Goal: Task Accomplishment & Management: Manage account settings

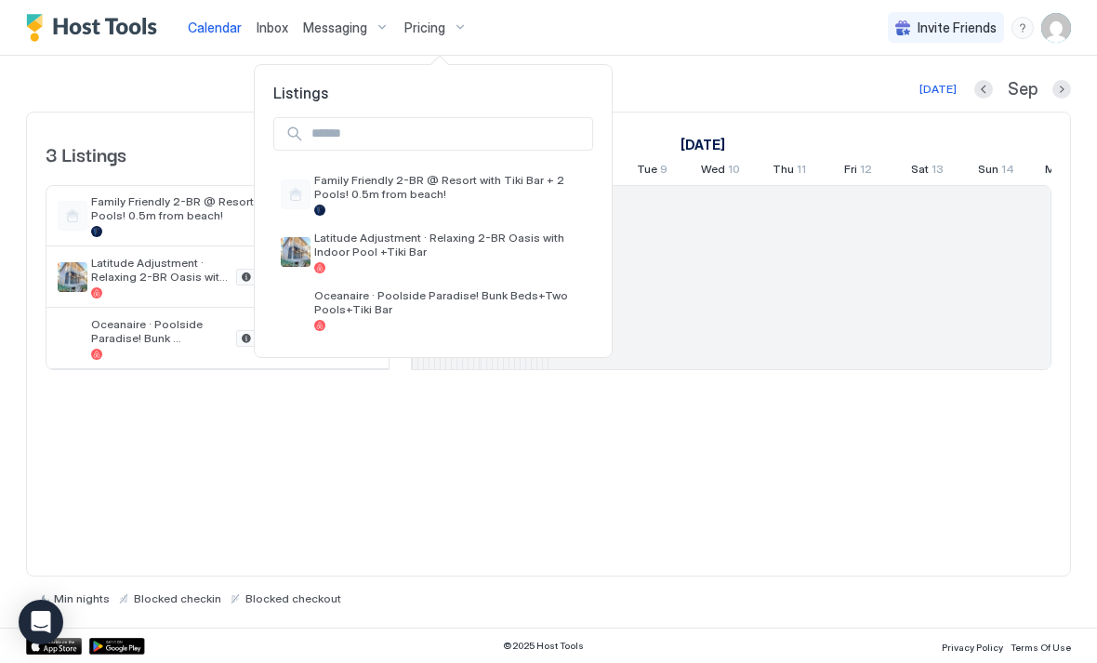
scroll to position [0, 1033]
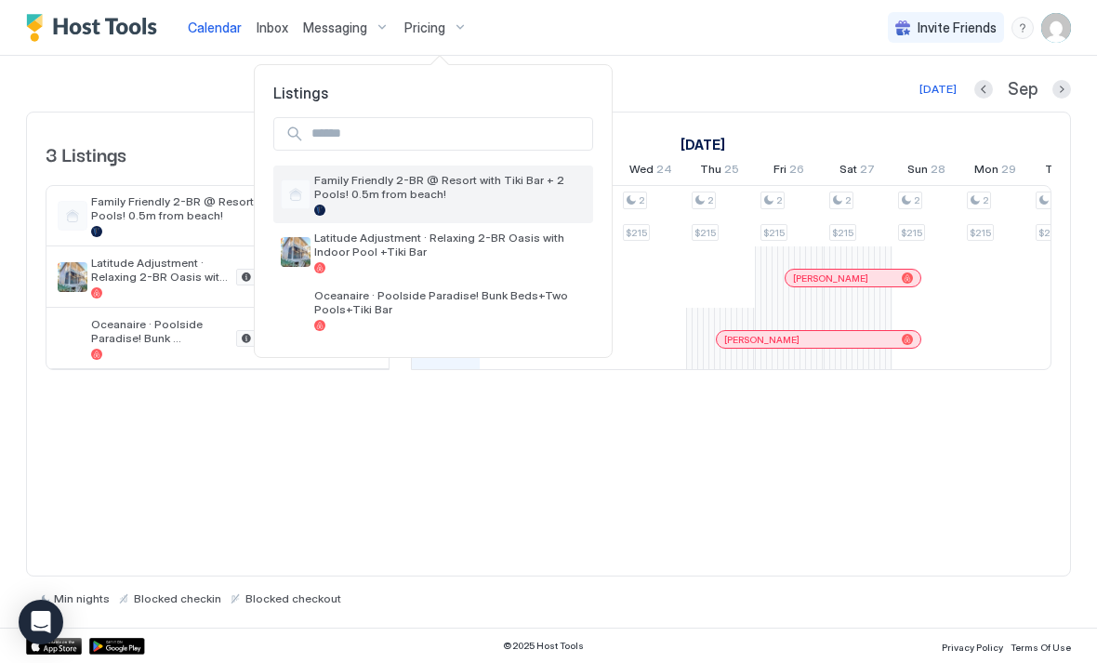
click at [510, 185] on span "Family Friendly 2-BR @ Resort with Tiki Bar + 2 Pools! 0.5m from beach!" at bounding box center [449, 187] width 271 height 28
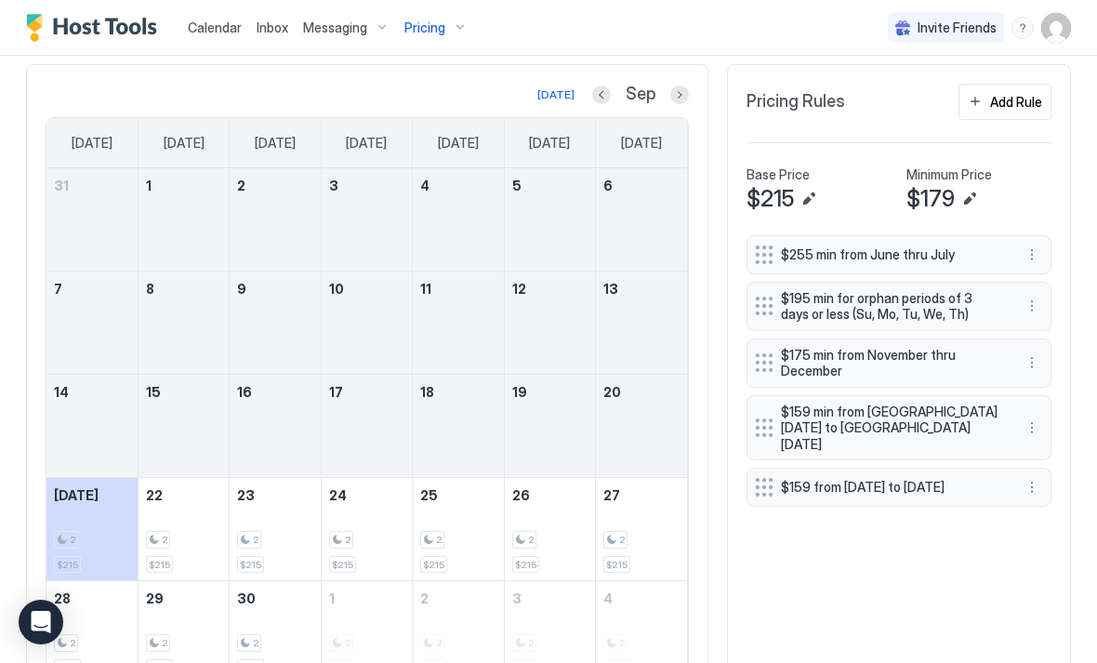
scroll to position [442, 0]
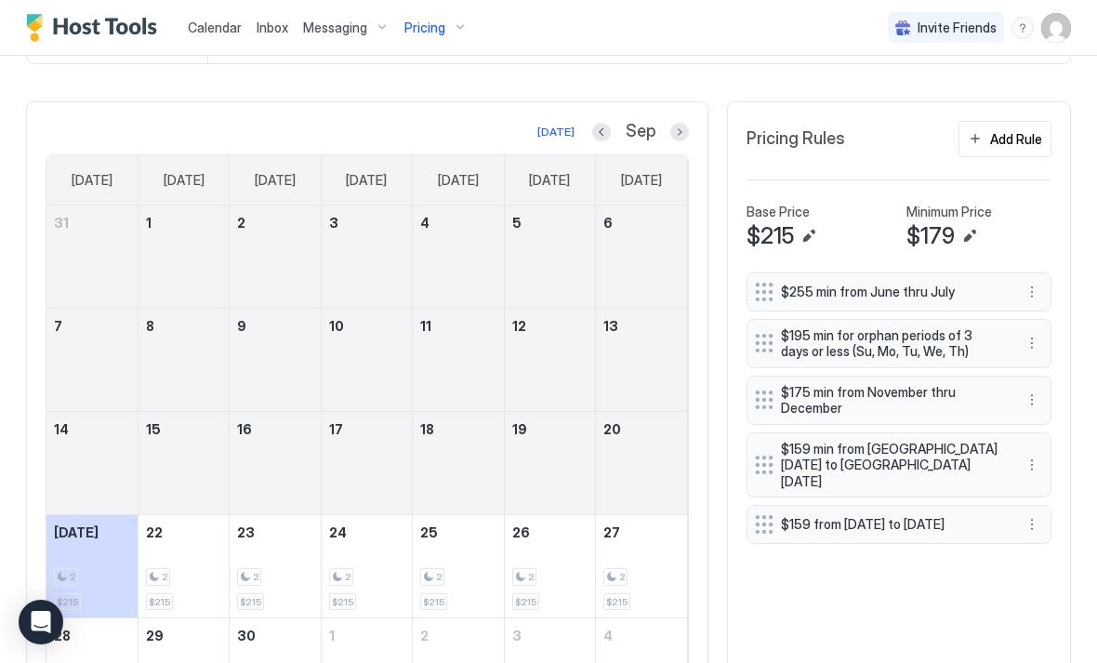
click at [1015, 136] on div "Add Rule" at bounding box center [1016, 139] width 52 height 20
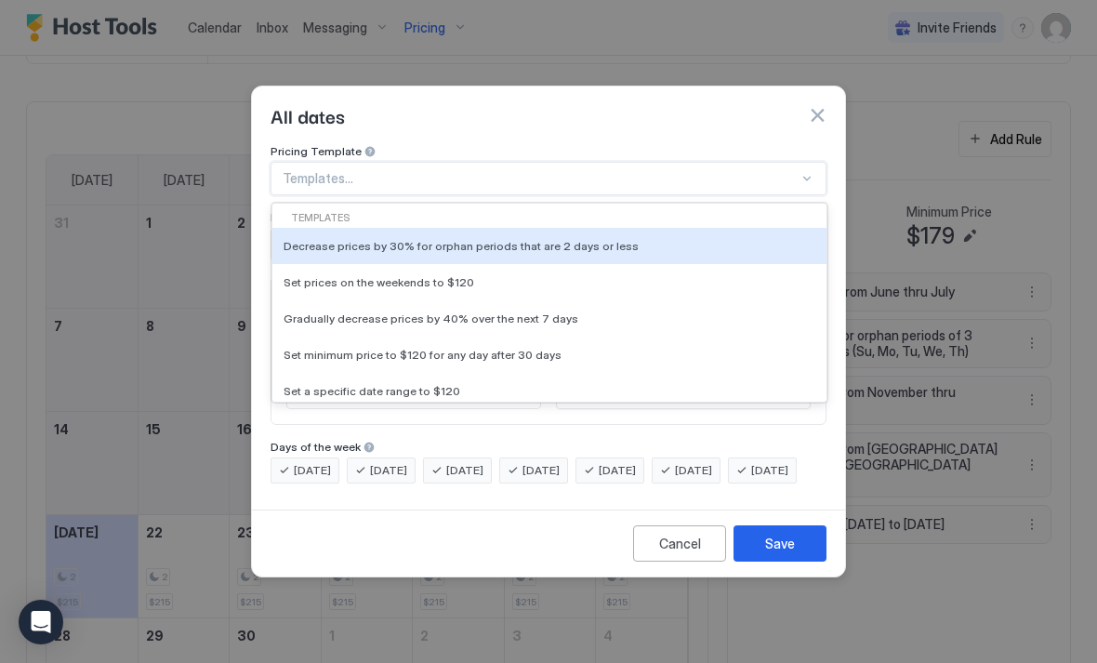
click at [612, 239] on div "Decrease prices by 30% for orphan periods that are 2 days or less" at bounding box center [550, 246] width 532 height 14
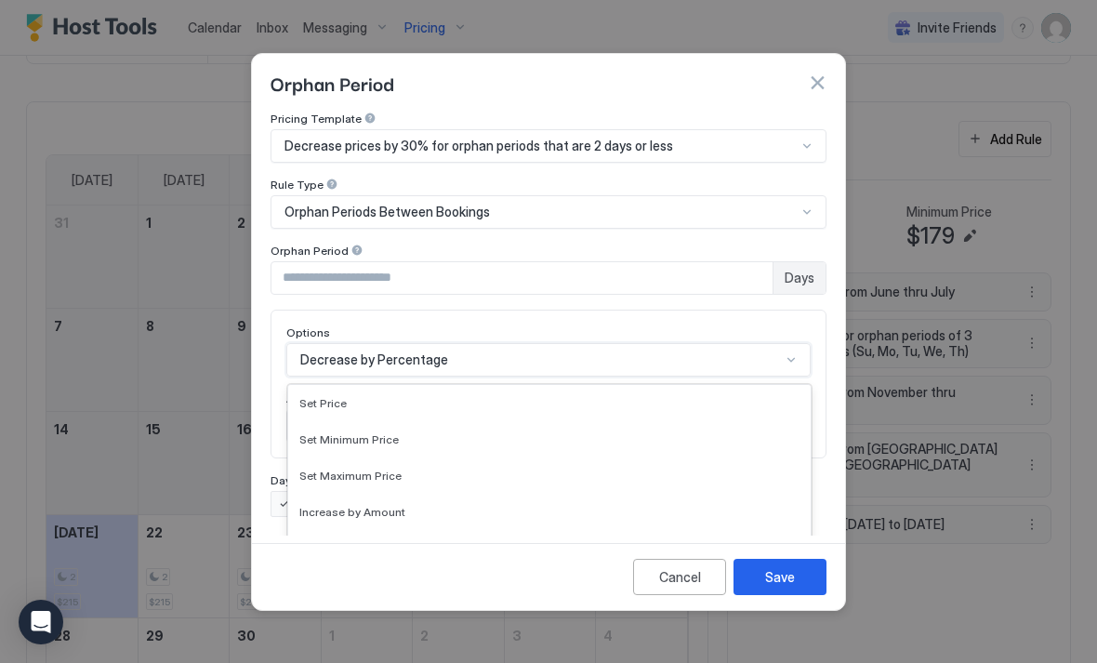
scroll to position [96, 0]
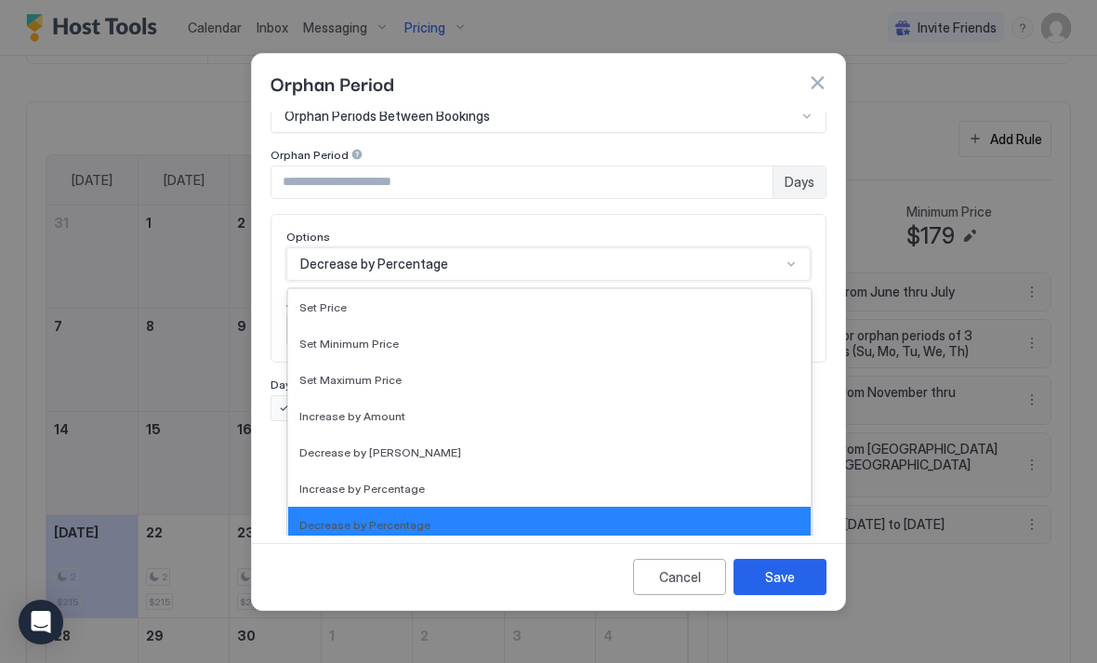
click at [501, 518] on div "Decrease by Percentage" at bounding box center [549, 525] width 500 height 14
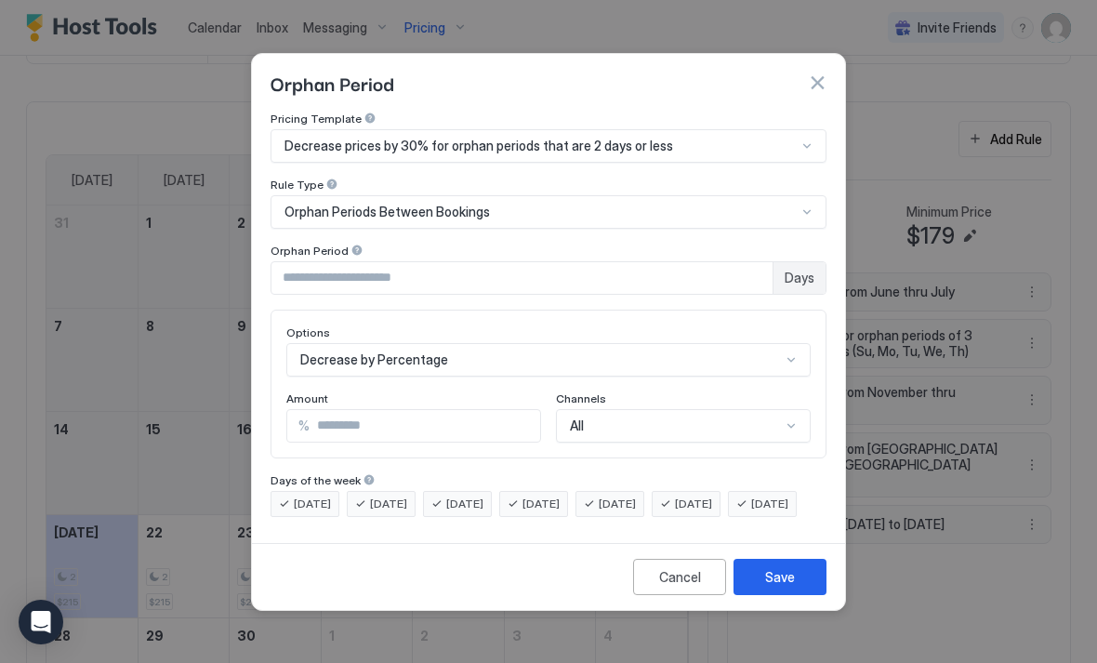
click at [445, 410] on input "**" at bounding box center [425, 426] width 231 height 32
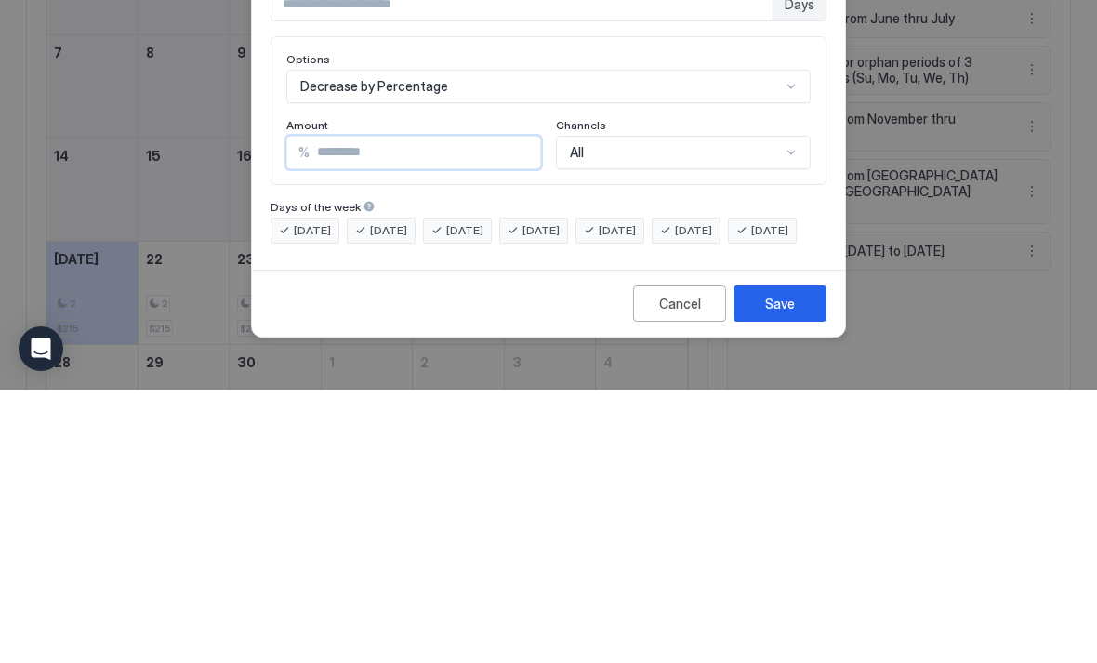
type input "*"
type input "**"
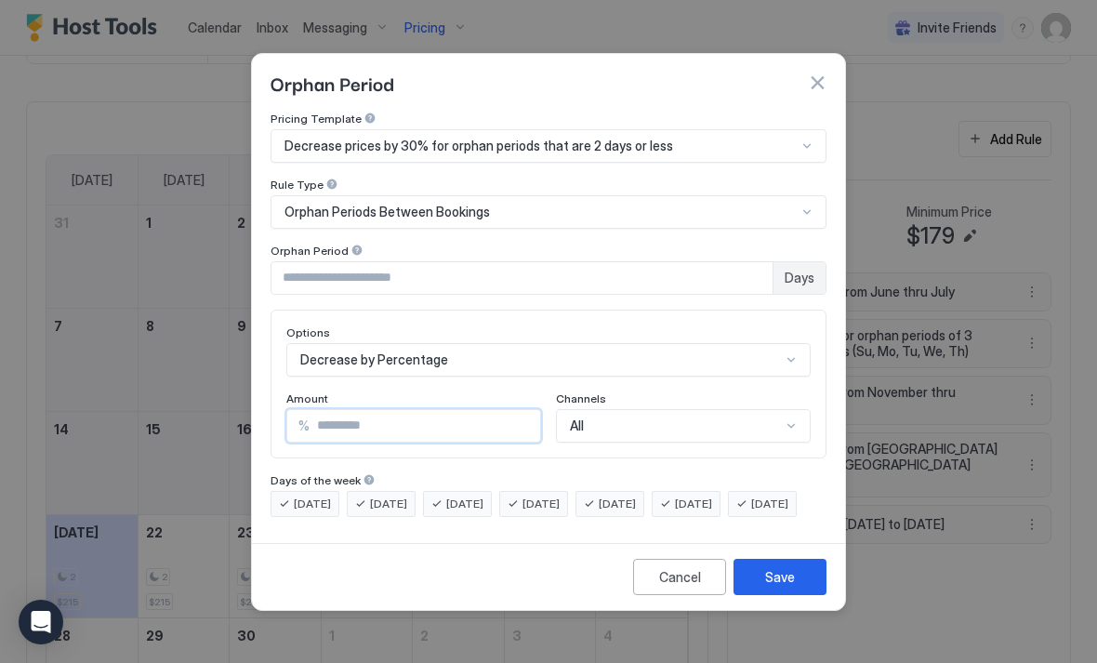
click at [712, 496] on span "[DATE]" at bounding box center [693, 504] width 37 height 17
click at [798, 588] on button "Save" at bounding box center [780, 577] width 93 height 36
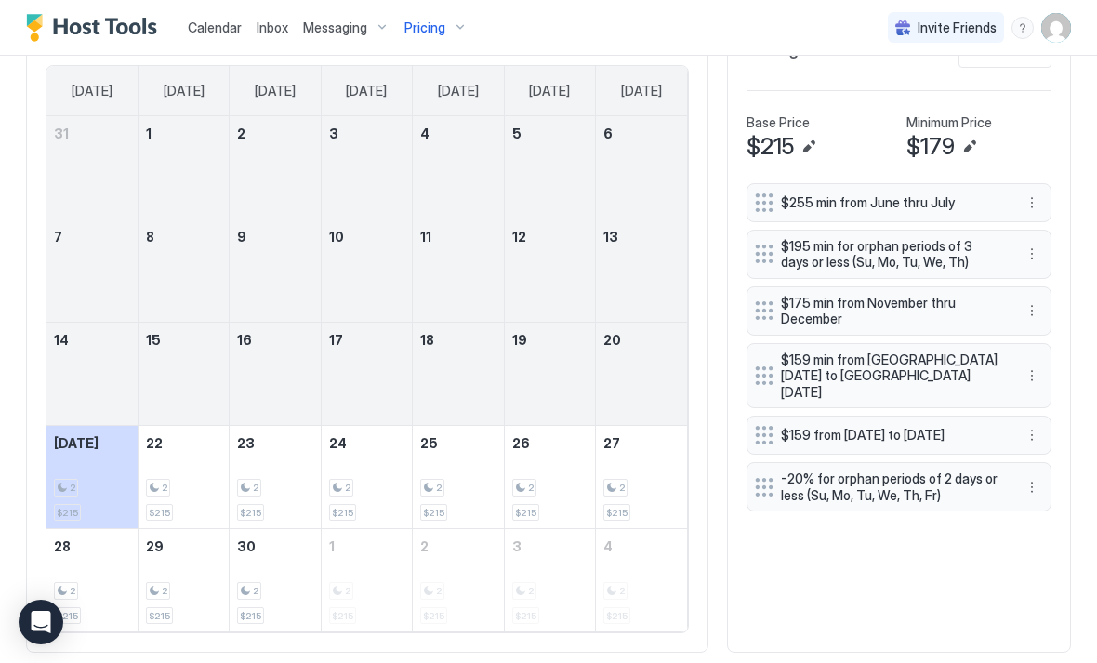
scroll to position [539, 0]
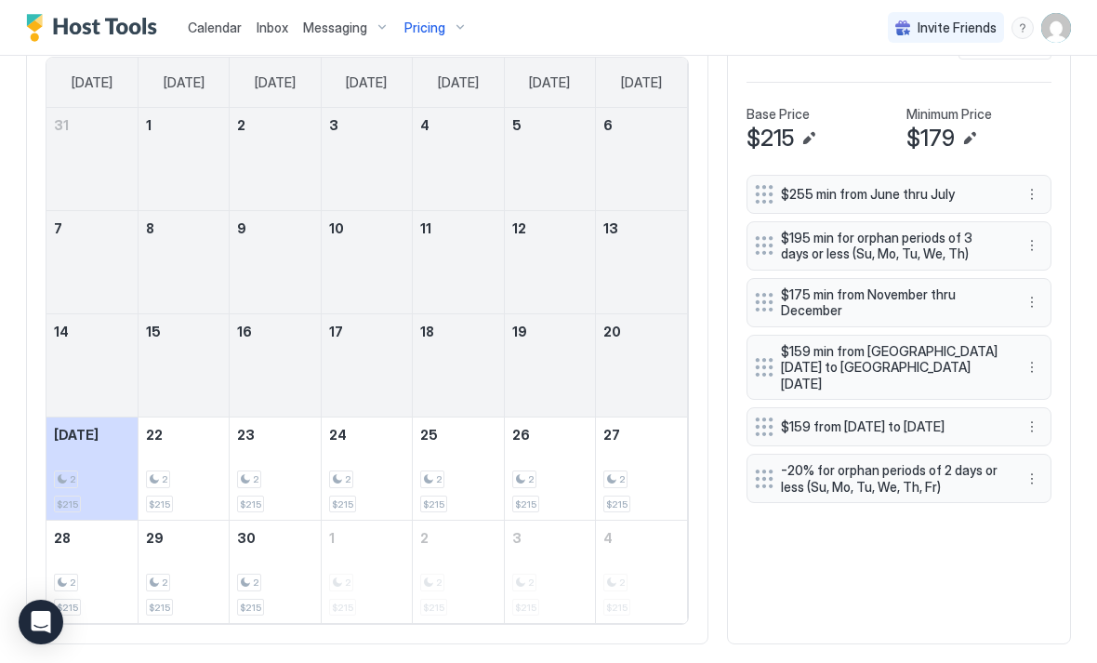
click at [810, 139] on button "Edit" at bounding box center [809, 138] width 22 height 22
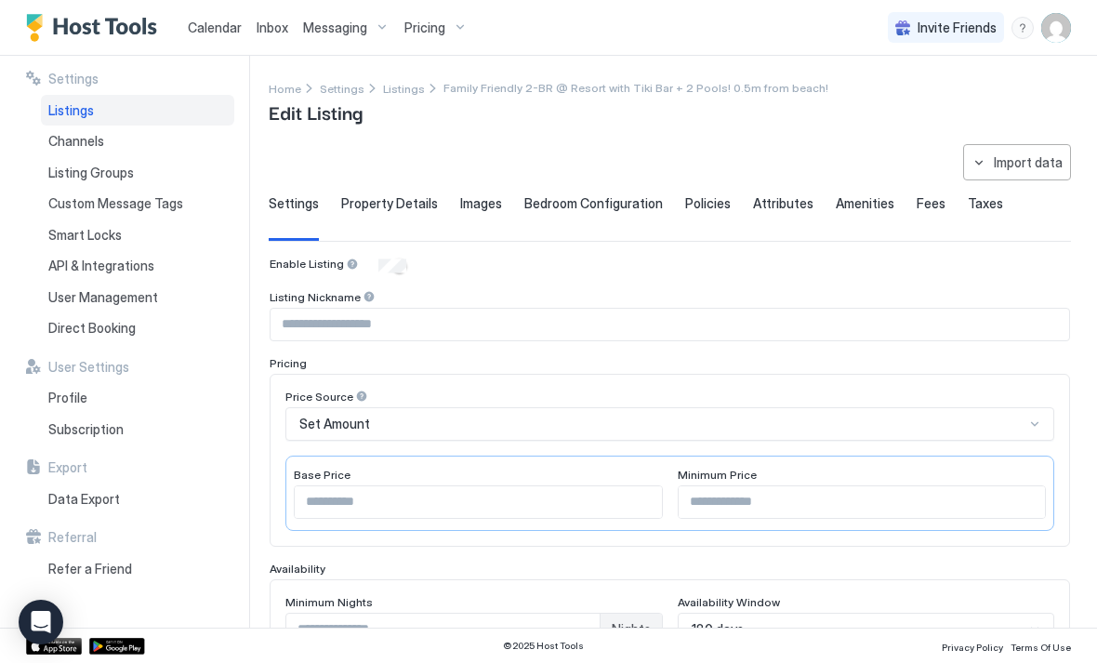
click at [549, 509] on input "***" at bounding box center [478, 502] width 367 height 32
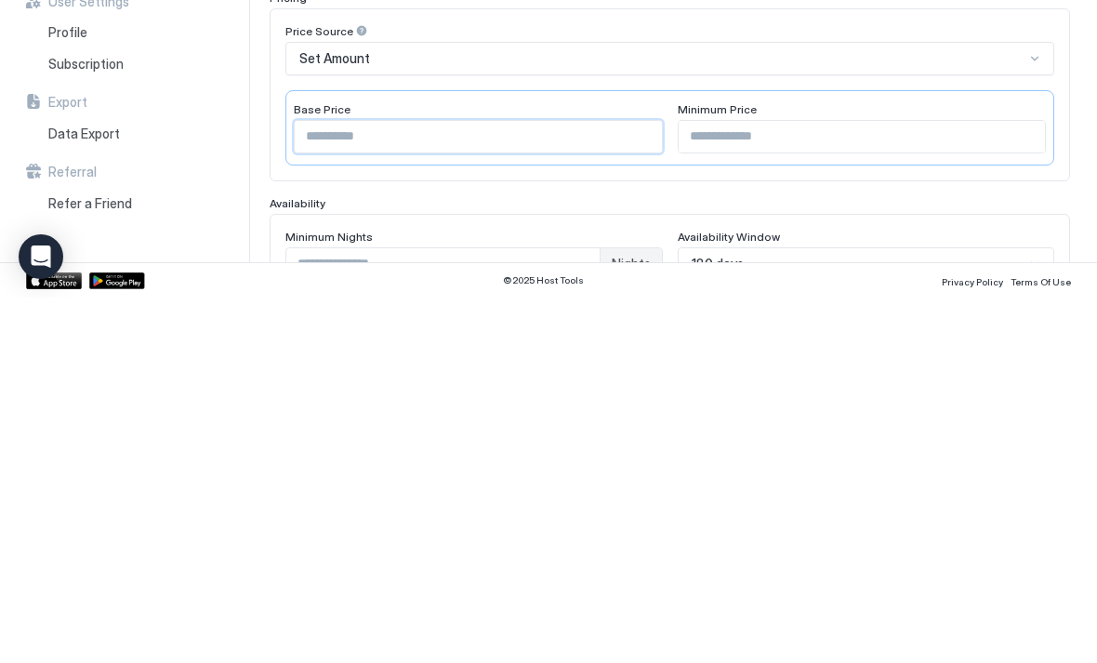
type input "*"
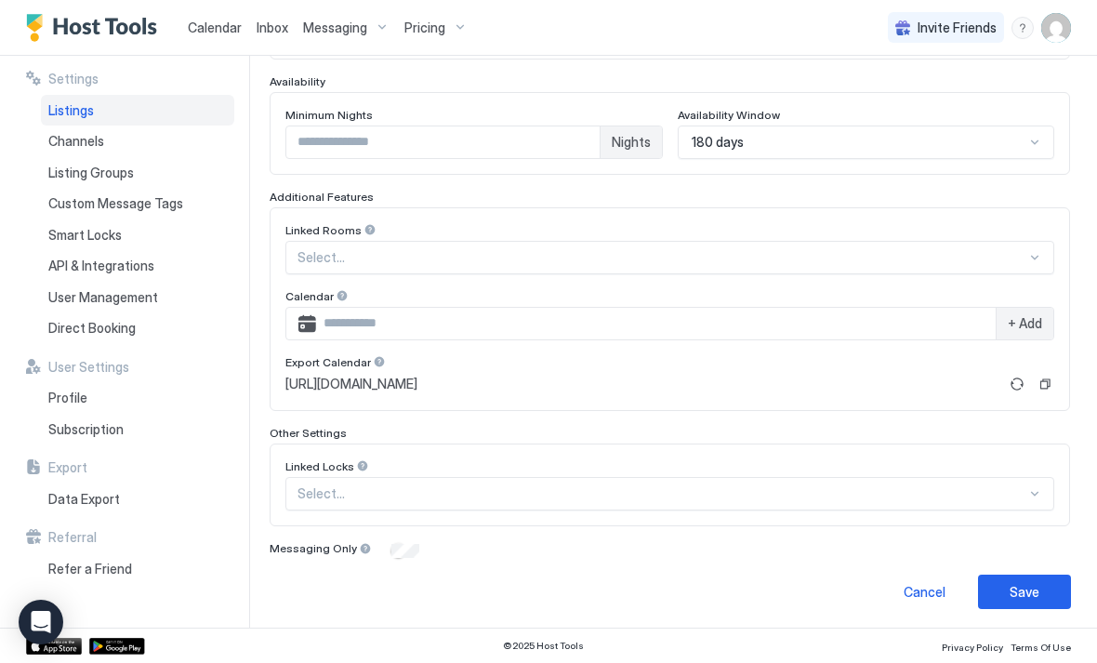
scroll to position [488, 0]
type input "***"
click at [1039, 591] on button "Save" at bounding box center [1024, 591] width 93 height 34
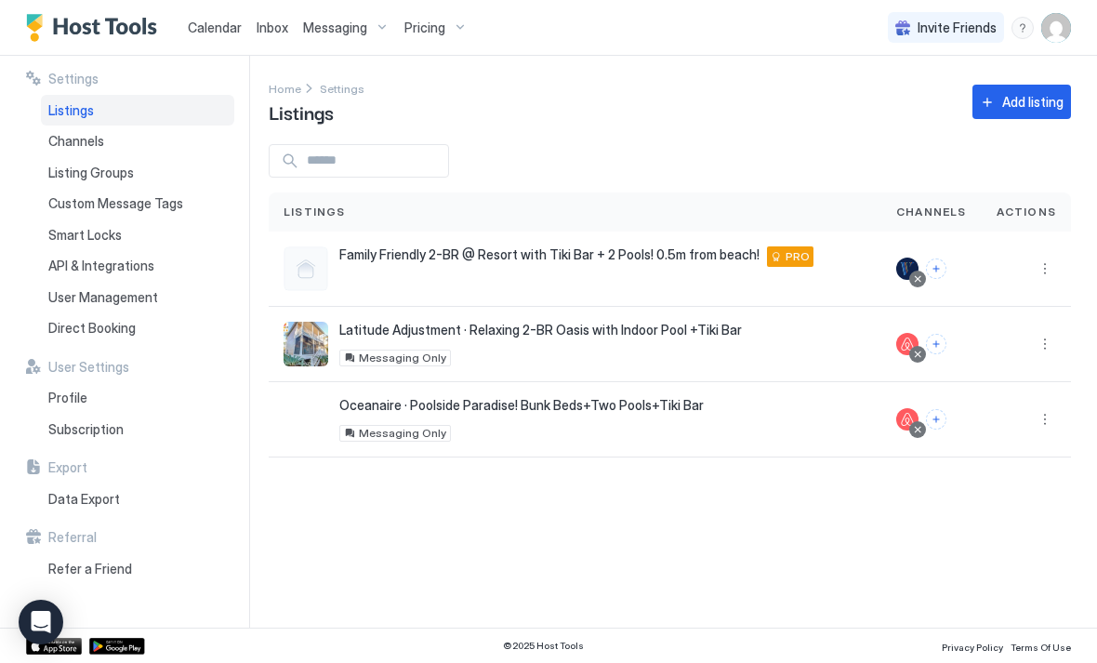
click at [407, 37] on div "Pricing" at bounding box center [436, 28] width 78 height 32
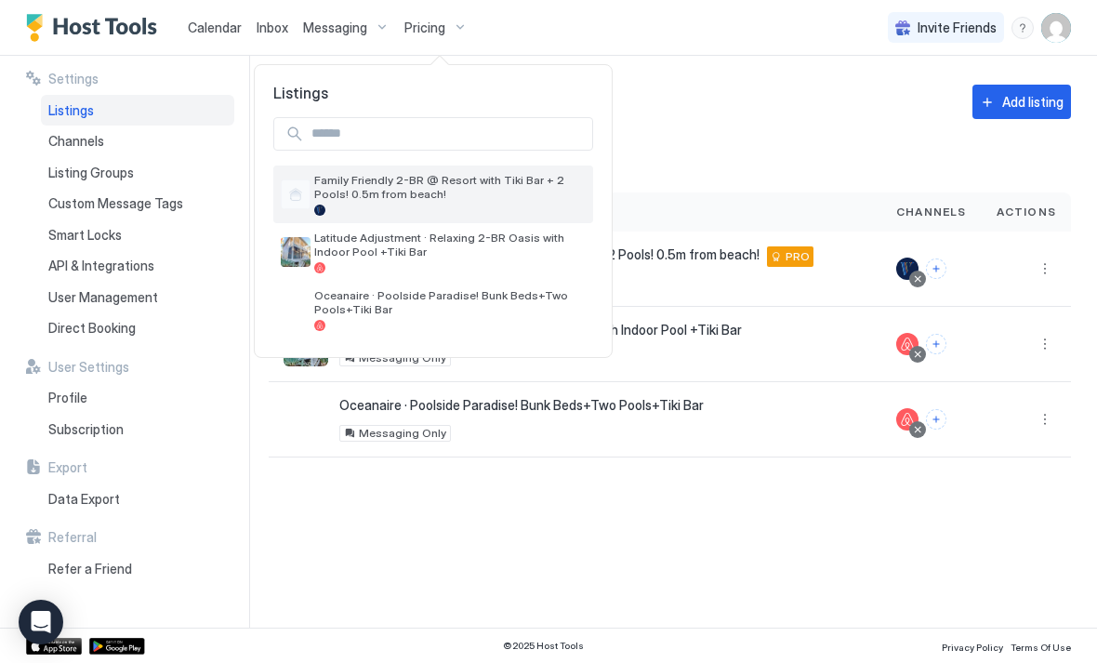
click at [358, 192] on span "Family Friendly 2-BR @ Resort with Tiki Bar + 2 Pools! 0.5m from beach!" at bounding box center [449, 187] width 271 height 28
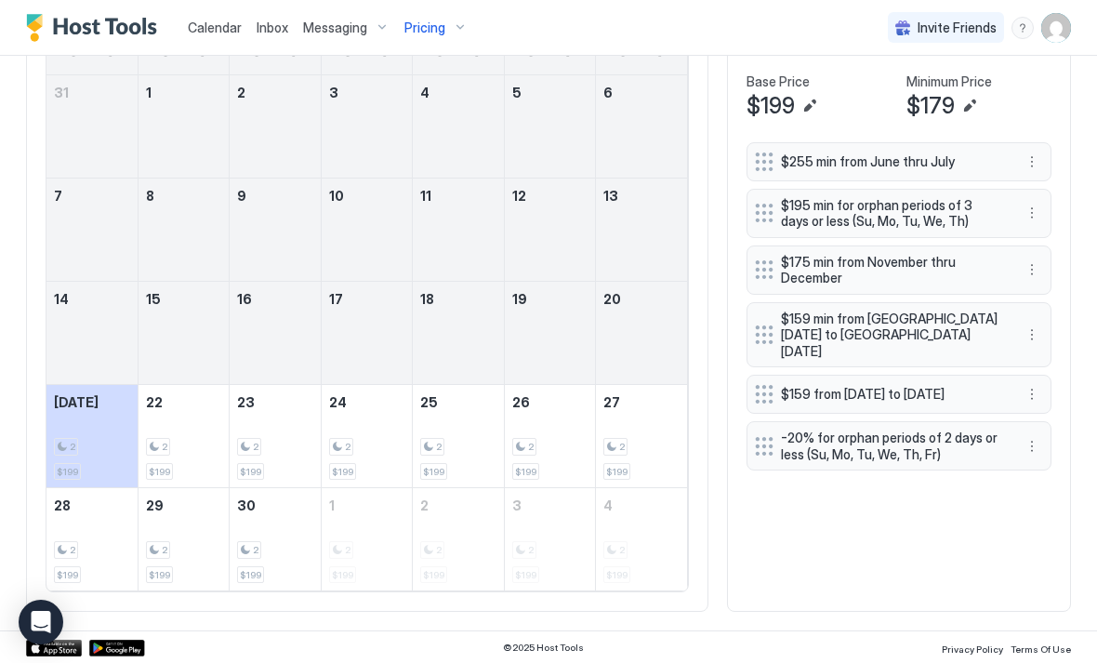
scroll to position [572, 0]
click at [1024, 215] on button "More options" at bounding box center [1032, 213] width 22 height 22
click at [1058, 272] on span "Pause" at bounding box center [1066, 268] width 33 height 14
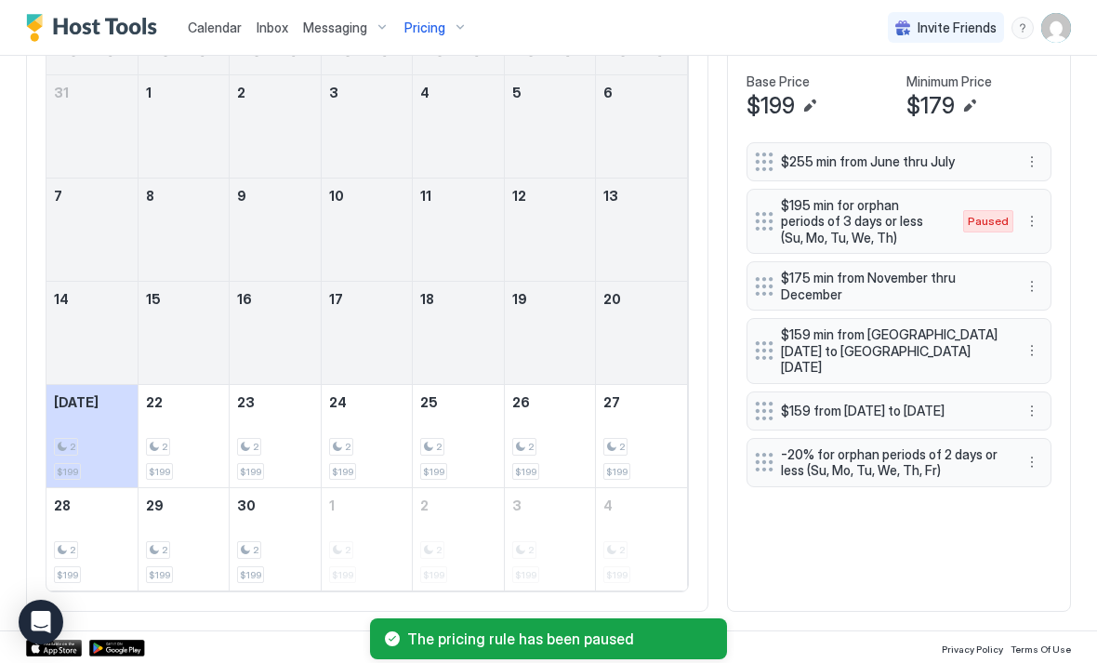
click at [970, 279] on span "$175 min from November thru December" at bounding box center [891, 286] width 221 height 33
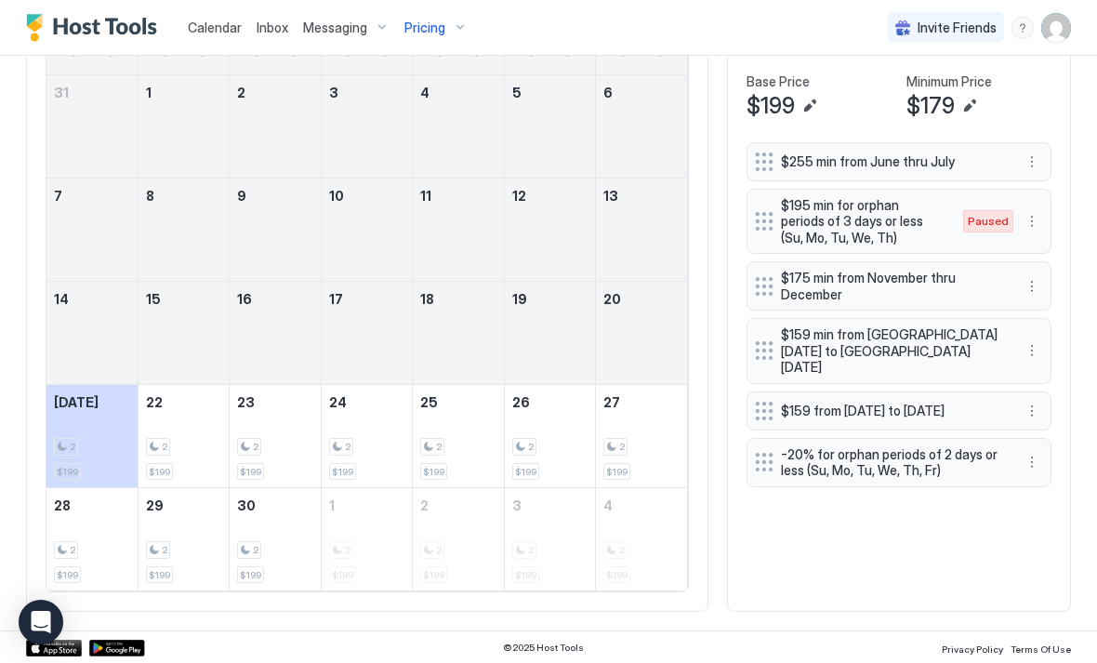
click at [1033, 284] on button "More options" at bounding box center [1032, 286] width 22 height 22
click at [1066, 314] on span "Edit" at bounding box center [1060, 310] width 20 height 14
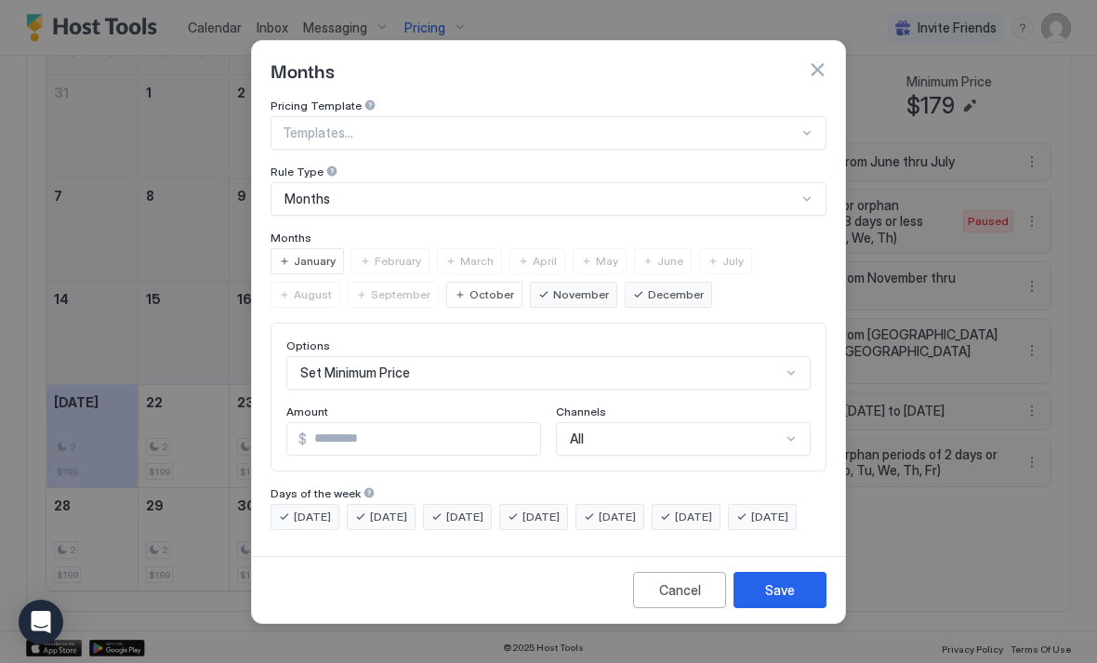
click at [402, 427] on input "***" at bounding box center [423, 439] width 233 height 32
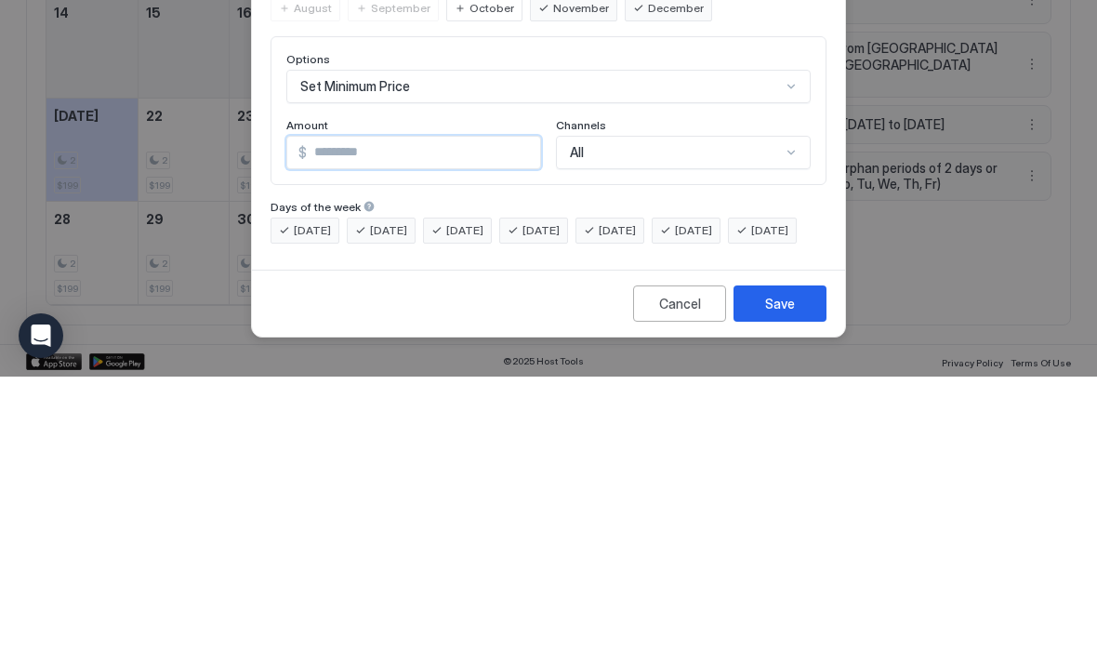
type input "***"
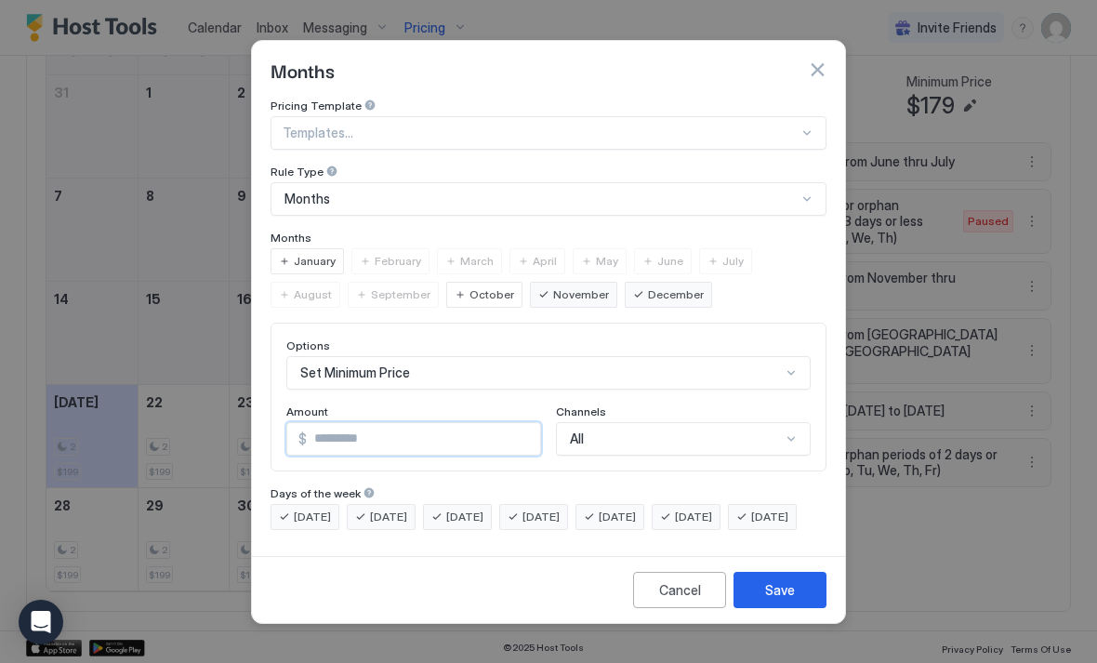
click at [797, 608] on button "Save" at bounding box center [780, 590] width 93 height 36
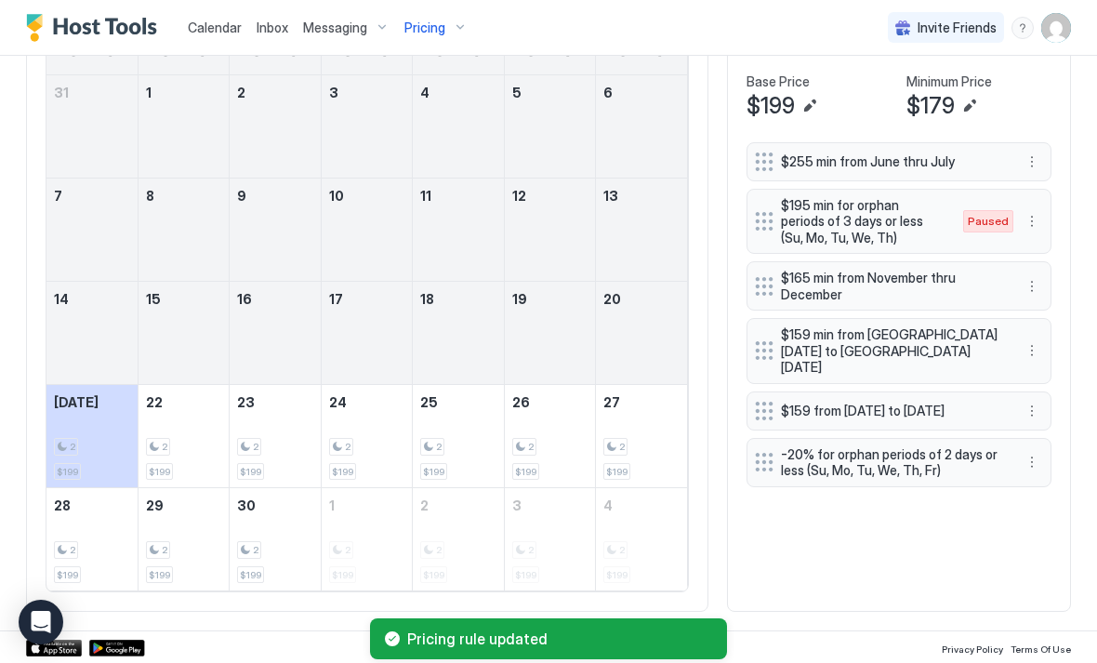
click at [1030, 287] on button "More options" at bounding box center [1032, 286] width 22 height 22
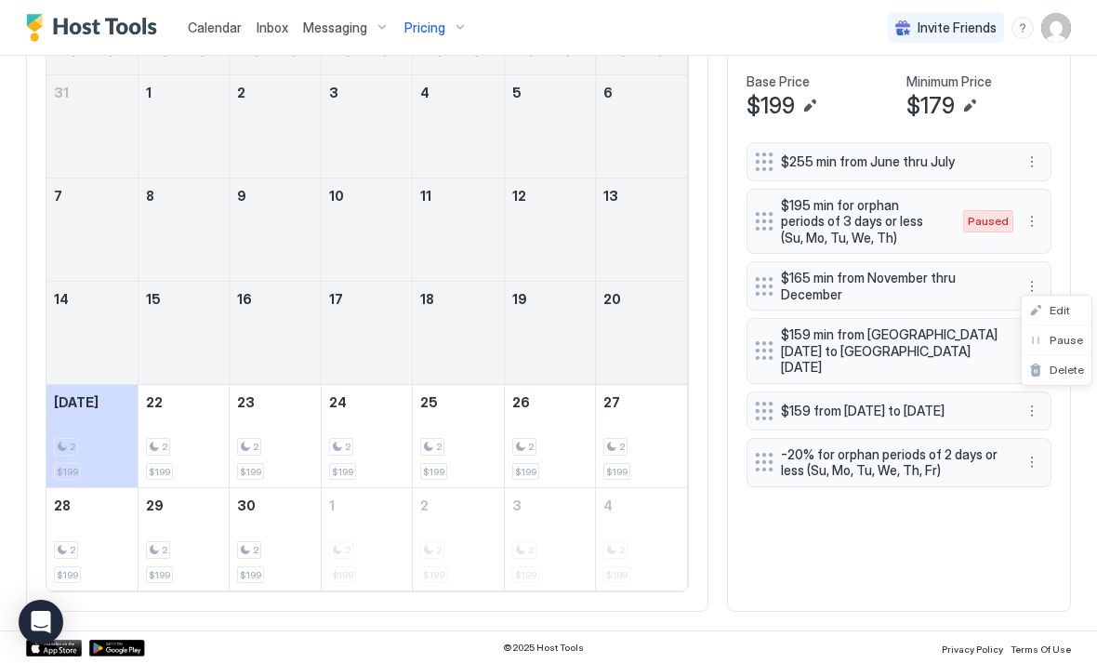
click at [1070, 310] on div "Edit" at bounding box center [1057, 311] width 70 height 30
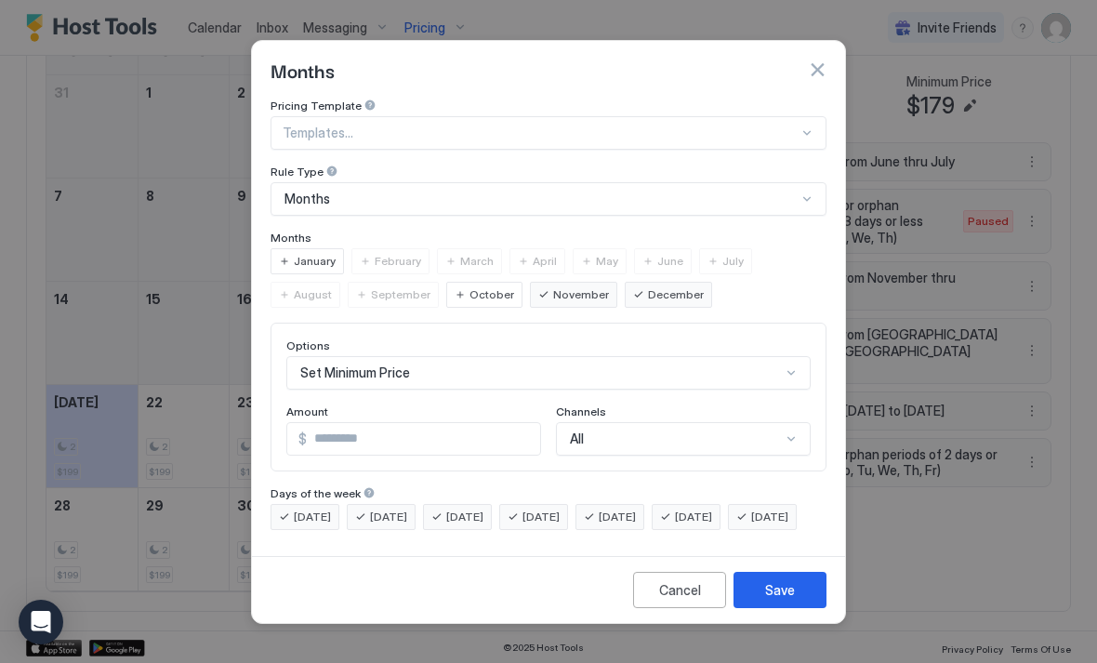
click at [796, 608] on button "Save" at bounding box center [780, 590] width 93 height 36
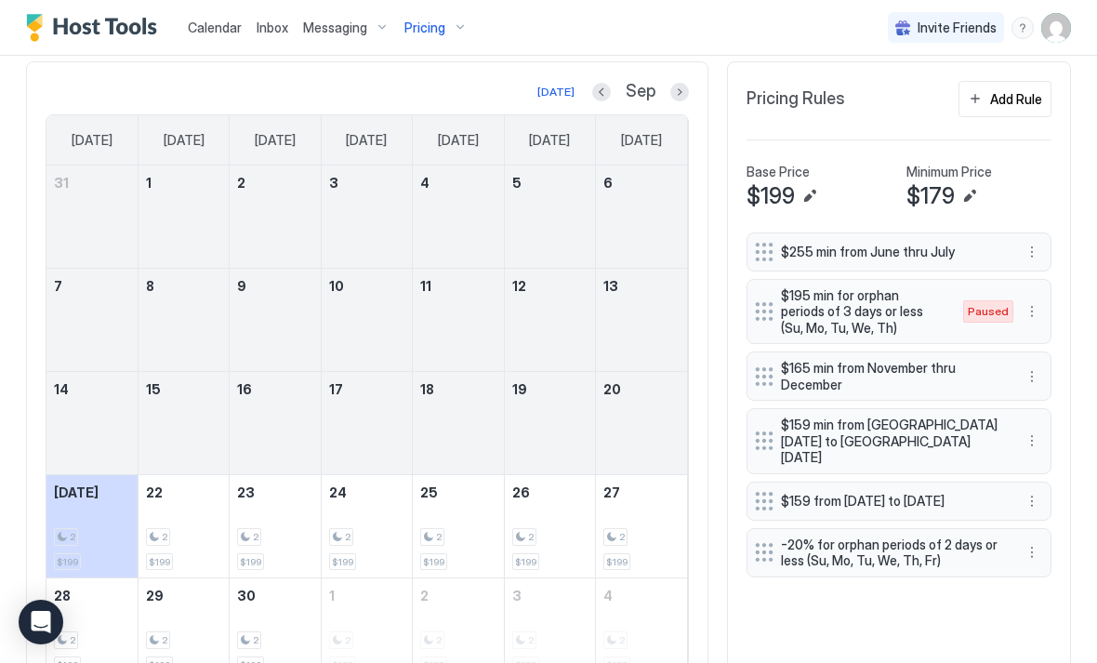
scroll to position [480, 0]
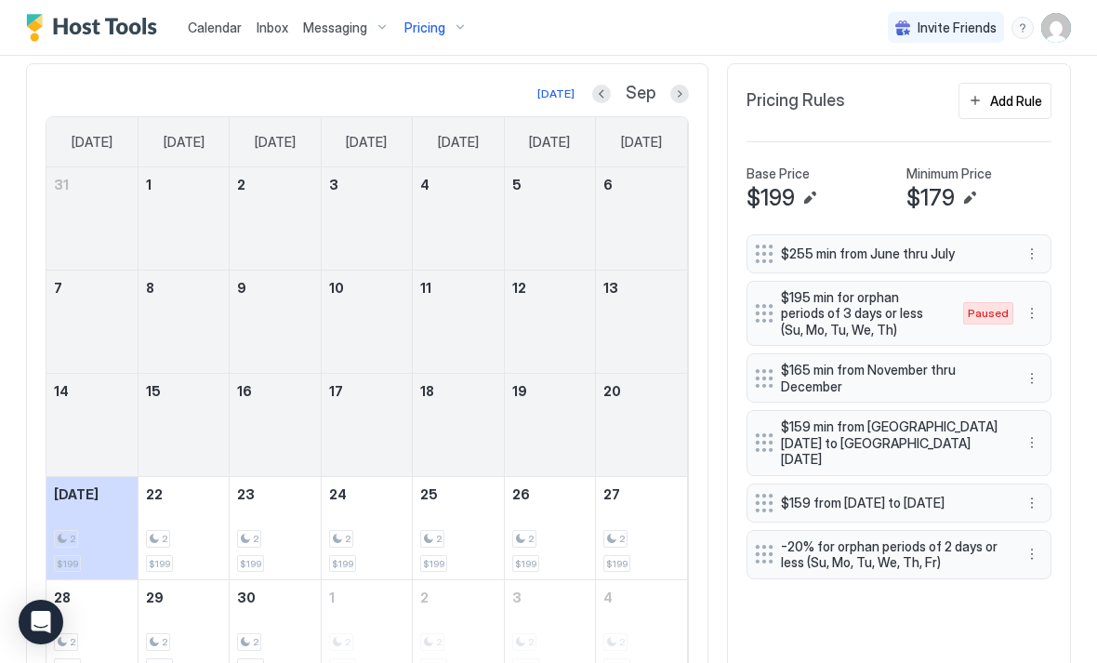
click at [686, 92] on button "Next month" at bounding box center [679, 94] width 19 height 19
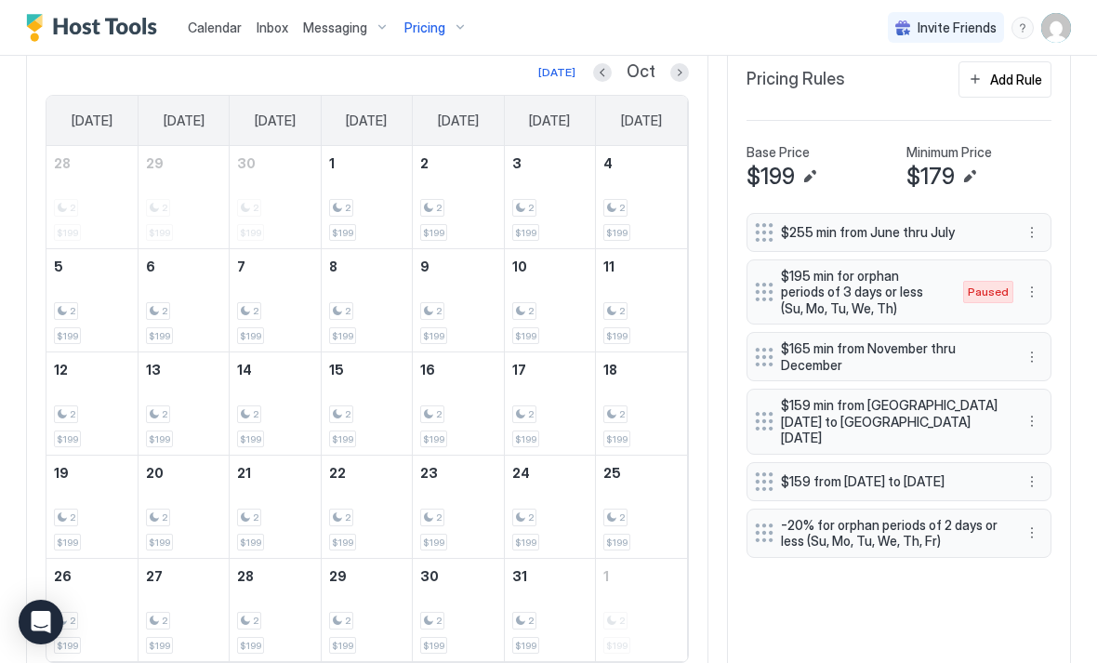
click at [605, 74] on button "Previous month" at bounding box center [602, 72] width 19 height 19
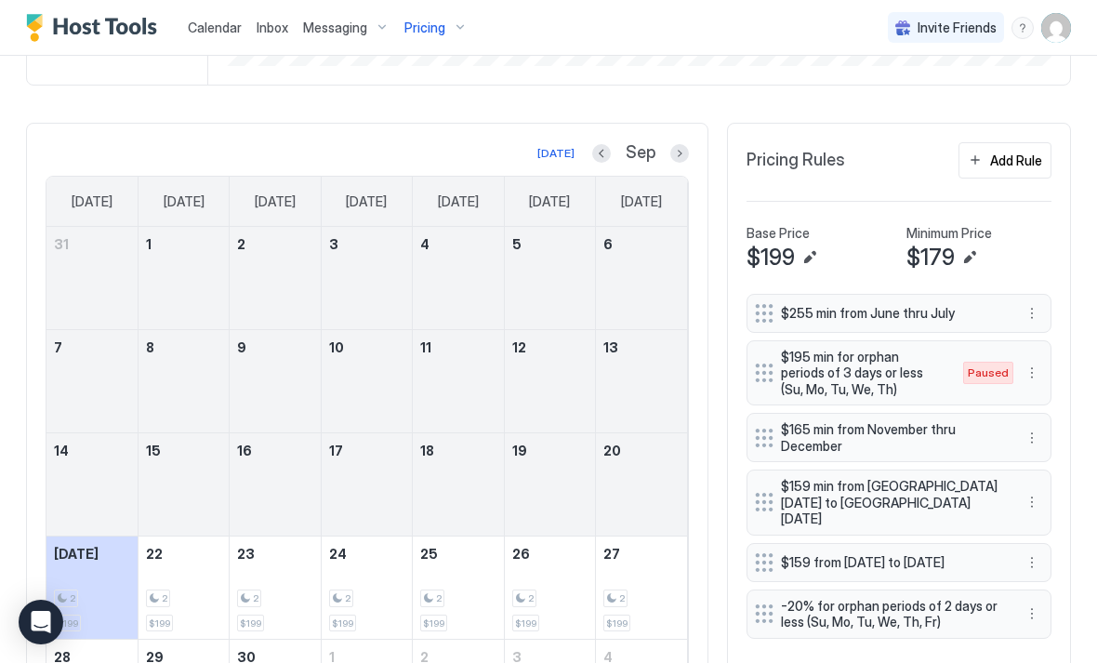
scroll to position [419, 0]
click at [1021, 167] on div "Add Rule" at bounding box center [1016, 162] width 52 height 20
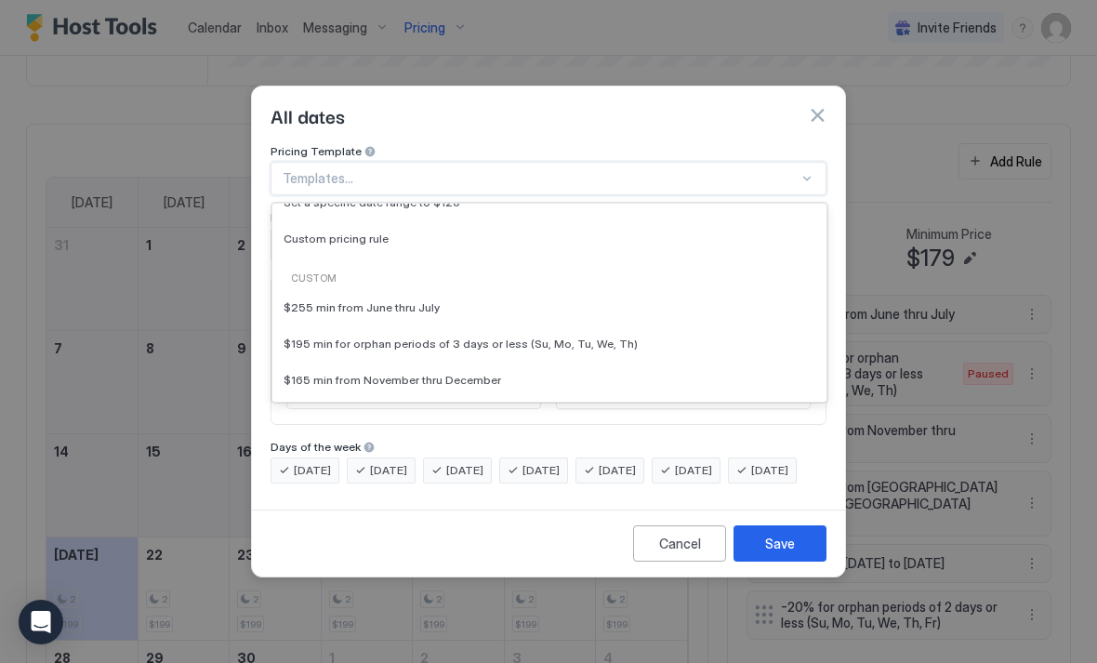
scroll to position [186, 0]
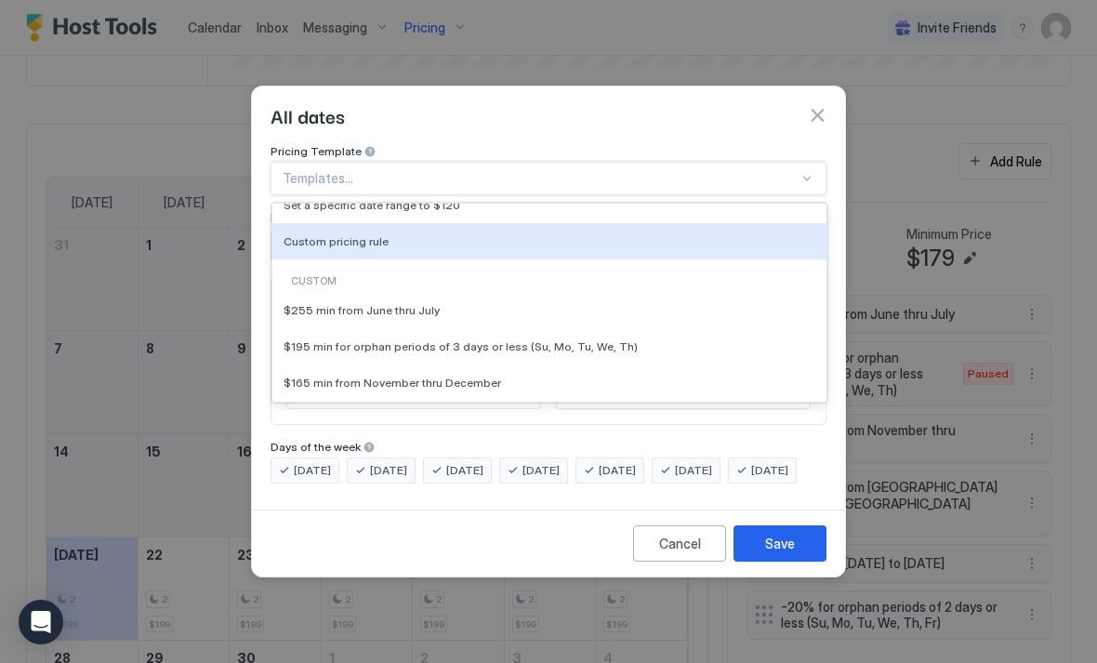
click at [408, 232] on div "Custom pricing rule" at bounding box center [549, 241] width 554 height 36
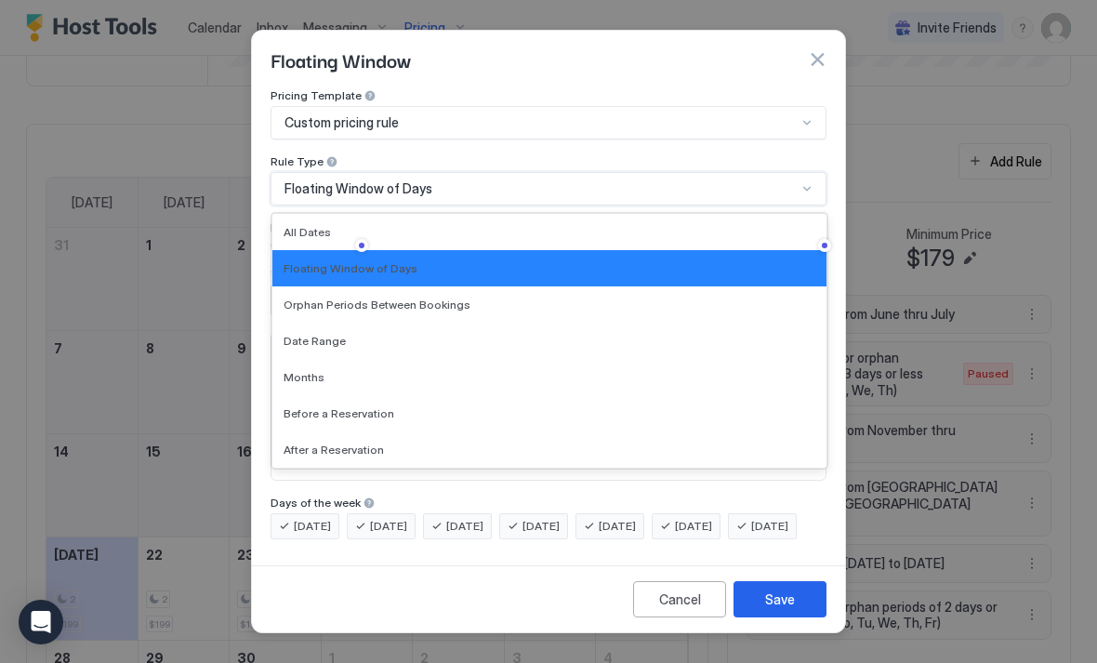
click at [297, 370] on span "Months" at bounding box center [304, 377] width 41 height 14
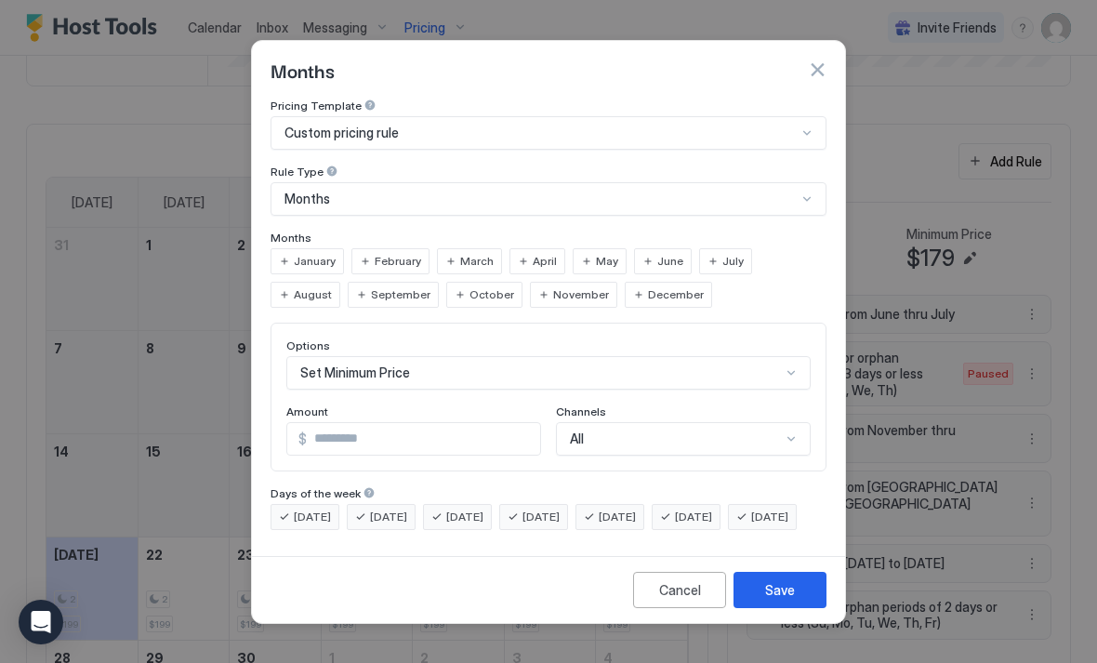
click at [371, 286] on span "September" at bounding box center [400, 294] width 59 height 17
click at [469, 286] on span "October" at bounding box center [491, 294] width 45 height 17
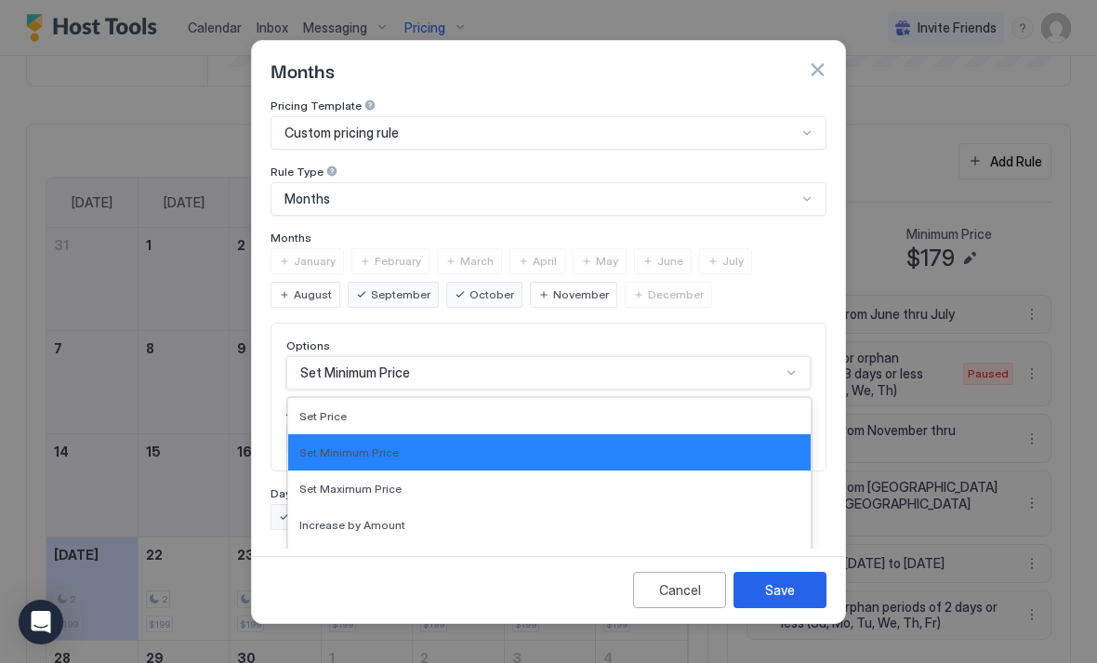
scroll to position [96, 0]
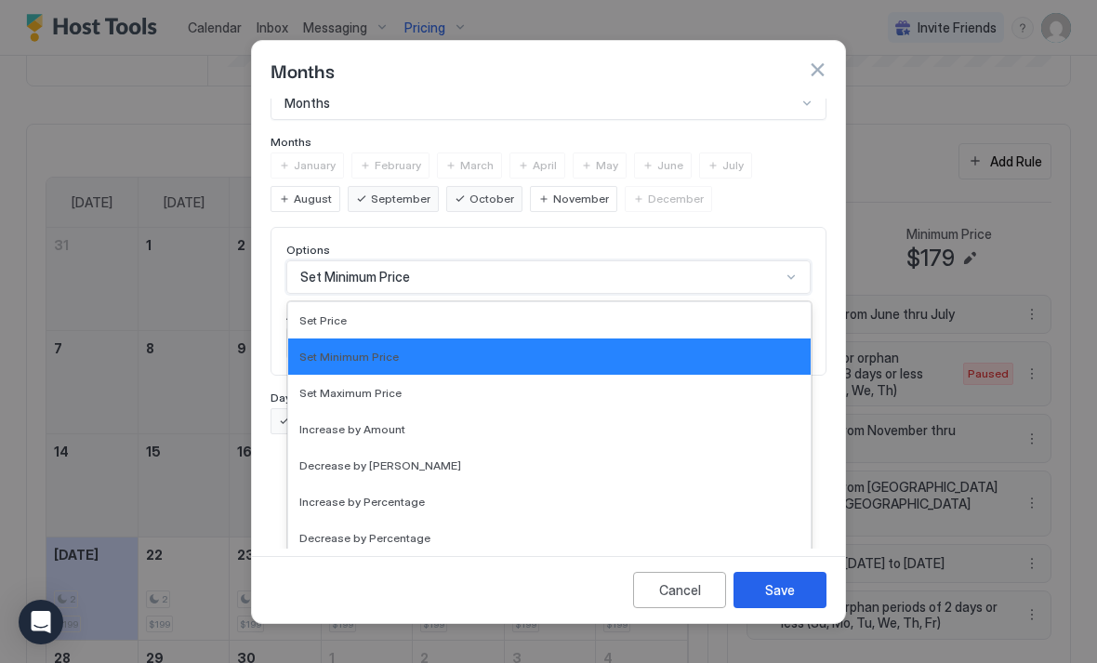
click at [402, 350] on div "Set Minimum Price" at bounding box center [549, 357] width 500 height 14
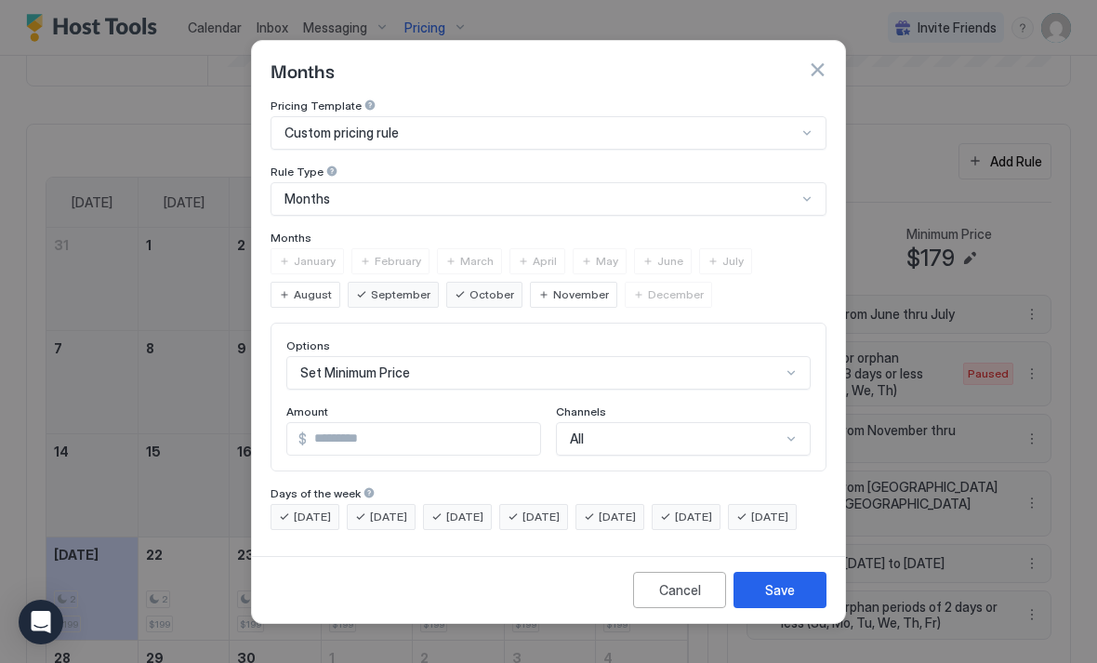
click at [469, 423] on input "***" at bounding box center [423, 439] width 233 height 32
click at [636, 509] on span "[DATE]" at bounding box center [617, 517] width 37 height 17
click at [712, 509] on span "[DATE]" at bounding box center [693, 517] width 37 height 17
click at [347, 423] on input "***" at bounding box center [423, 439] width 233 height 32
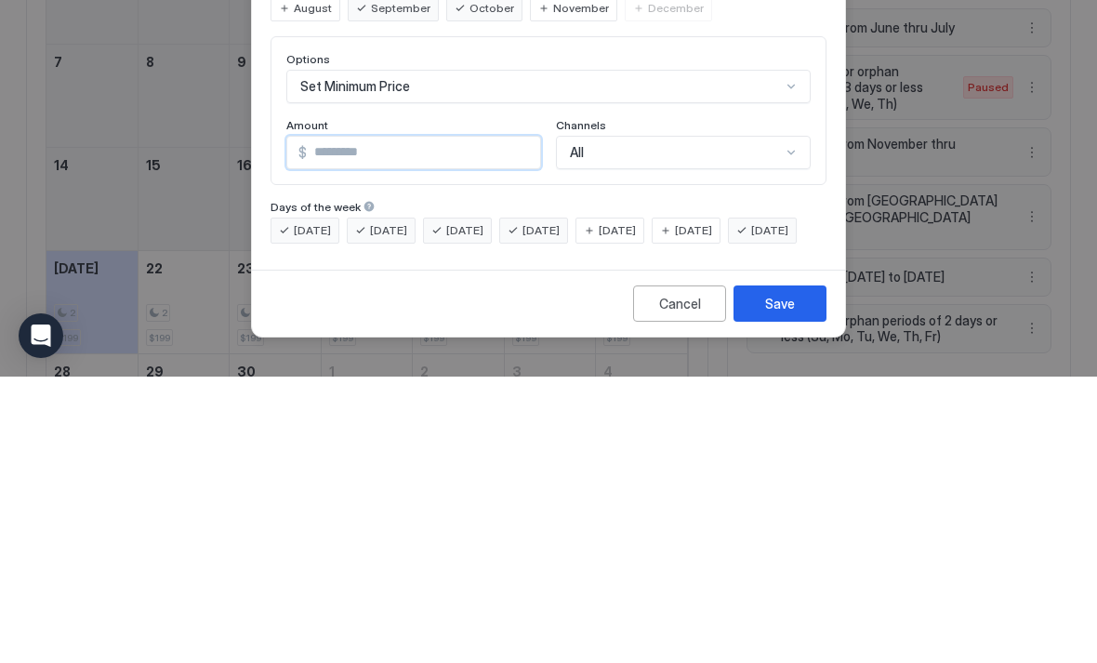
type input "***"
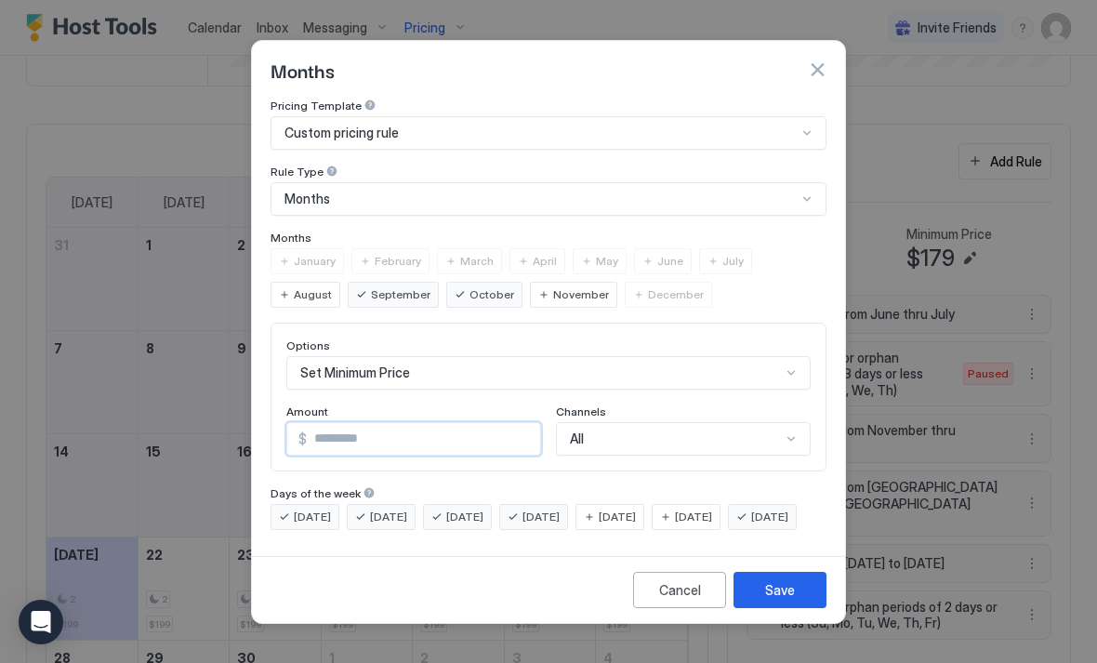
click at [794, 600] on div "Save" at bounding box center [780, 590] width 30 height 20
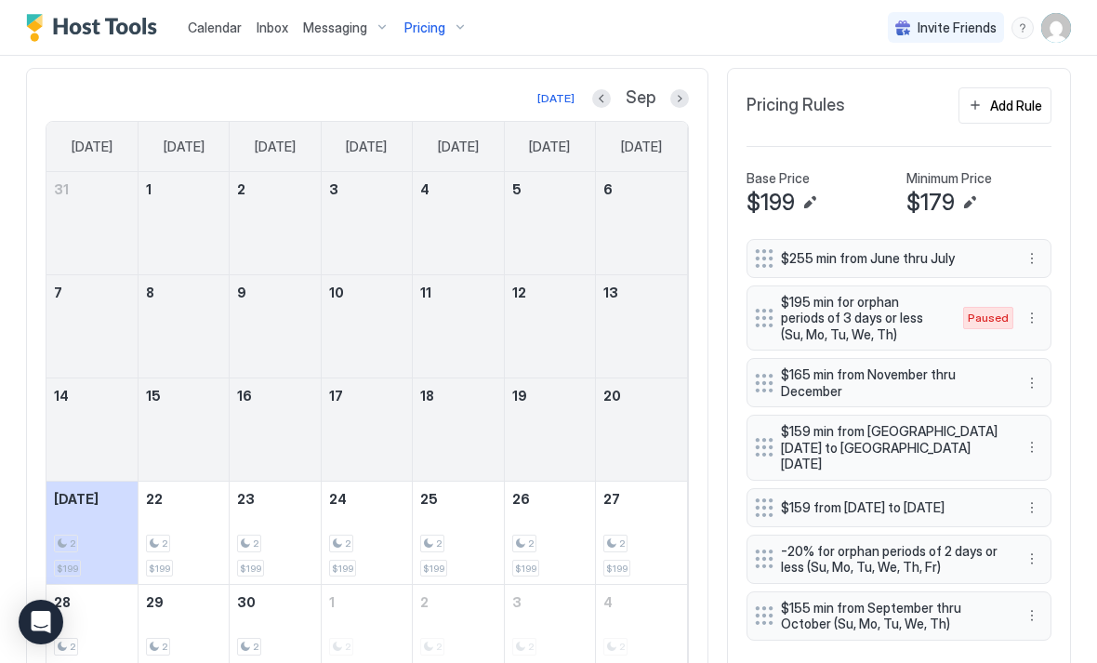
scroll to position [473, 0]
click at [670, 99] on button "Next month" at bounding box center [679, 100] width 19 height 19
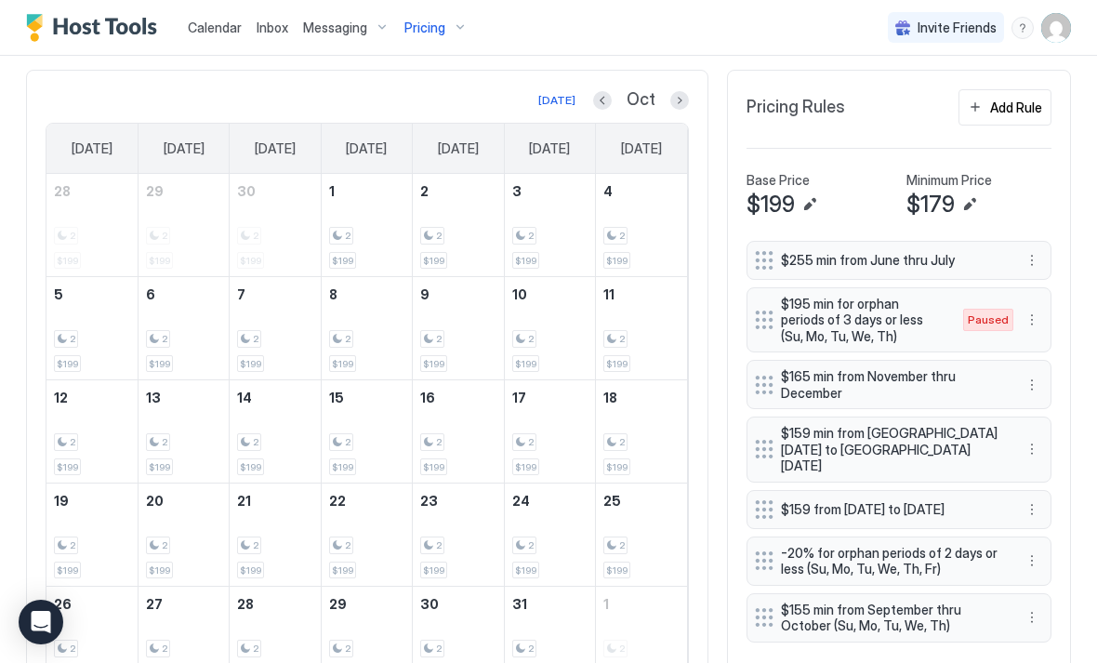
click at [688, 99] on button "Next month" at bounding box center [679, 100] width 19 height 19
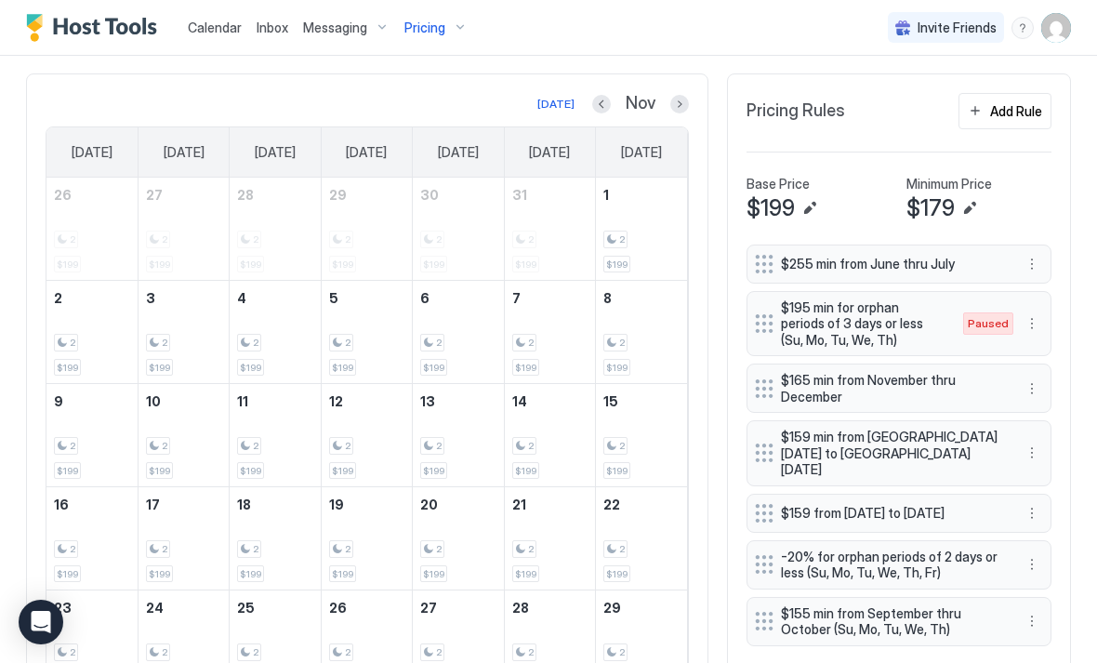
scroll to position [465, 0]
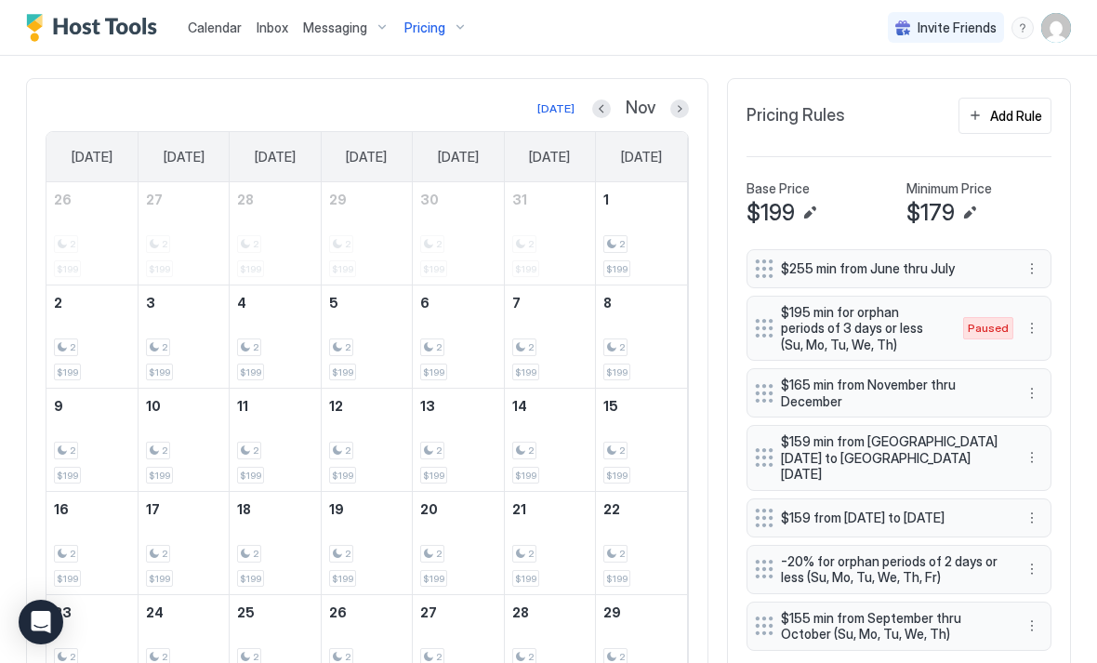
click at [679, 105] on button "Next month" at bounding box center [679, 108] width 19 height 19
click at [683, 116] on button "Next month" at bounding box center [679, 108] width 19 height 19
click at [675, 121] on div "[DATE] Jan [DATE] [DATE] [DATE] [DATE] [DATE] [DATE] [DATE] 28 2 $199 29 2 $199…" at bounding box center [367, 399] width 643 height 602
click at [683, 116] on button "Next month" at bounding box center [679, 108] width 19 height 19
click at [681, 111] on button "Next month" at bounding box center [679, 108] width 19 height 19
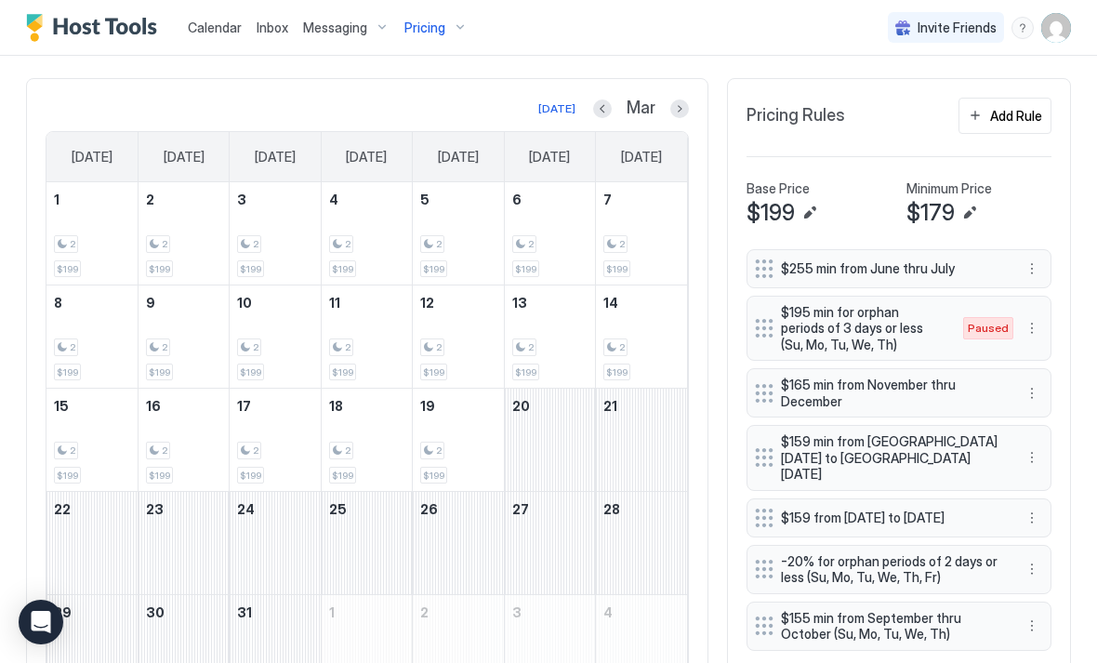
click at [687, 107] on button "Next month" at bounding box center [679, 108] width 19 height 19
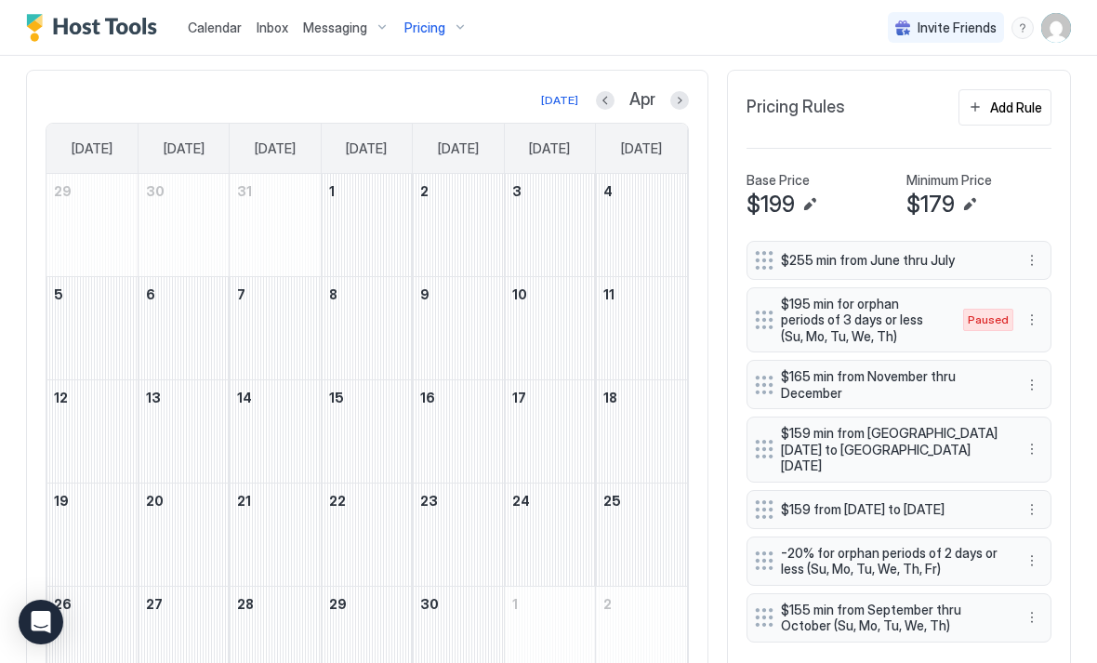
scroll to position [472, 0]
click at [1091, 425] on div "Home Pricing Family Friendly 2-BR @ Resort with Tiki Bar + 2 Pools! 0.5m from b…" at bounding box center [548, 157] width 1097 height 1146
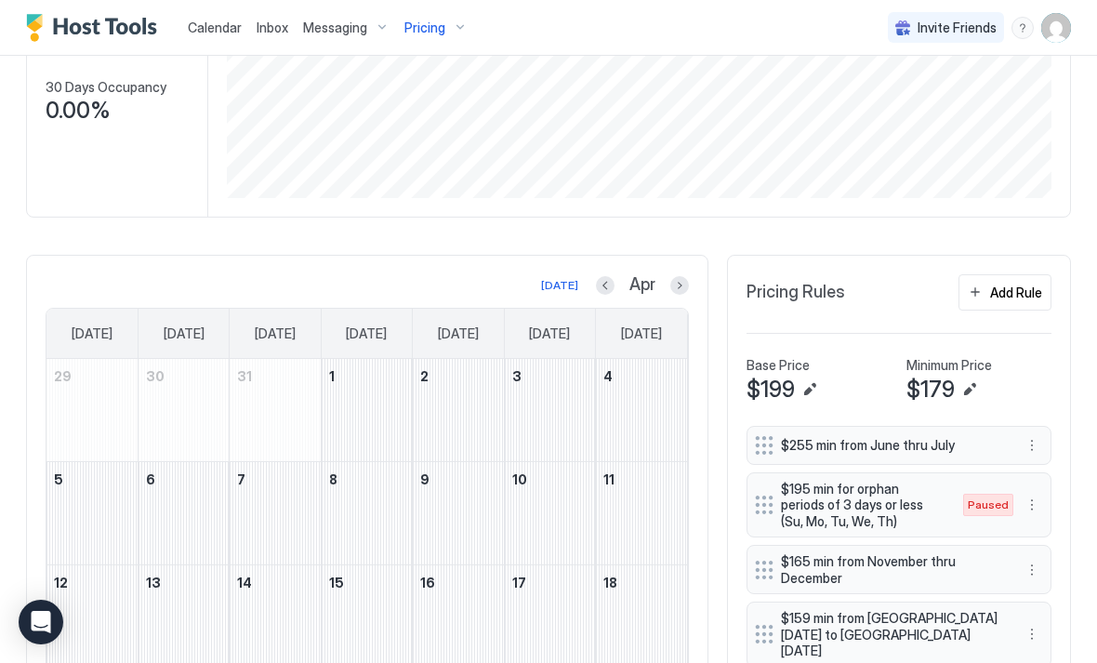
scroll to position [287, 0]
